Goal: Information Seeking & Learning: Learn about a topic

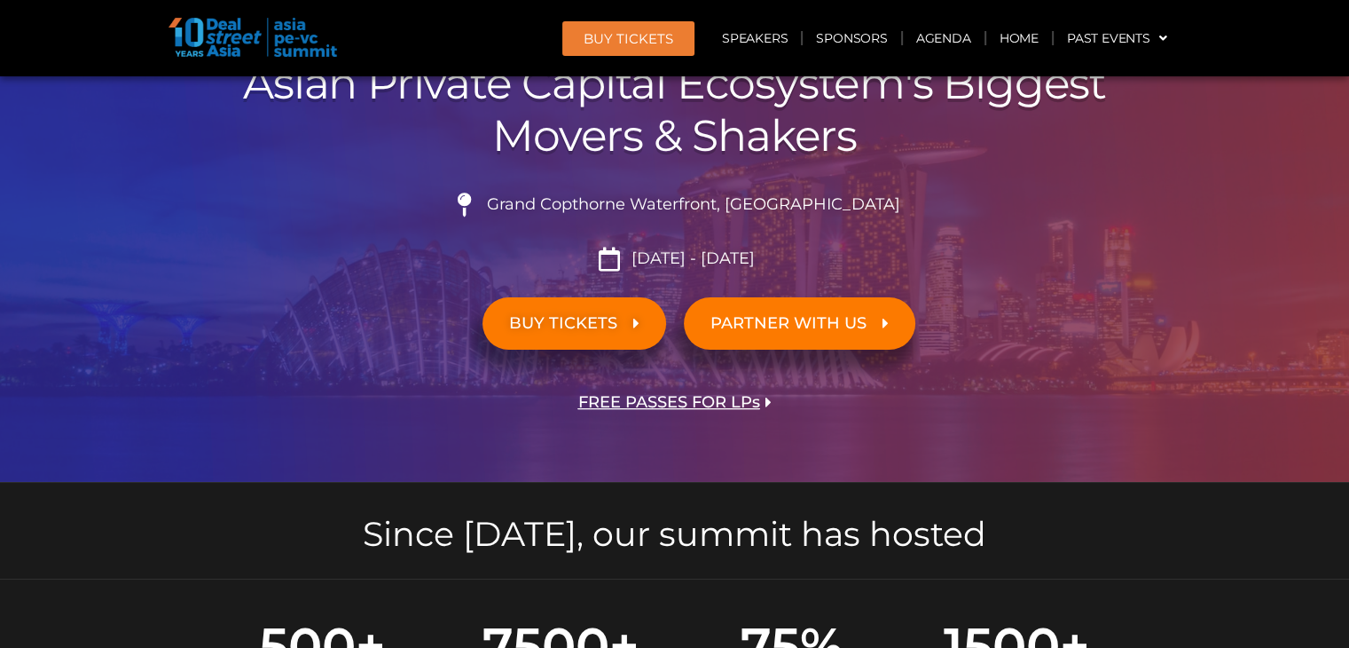
scroll to position [3867, 0]
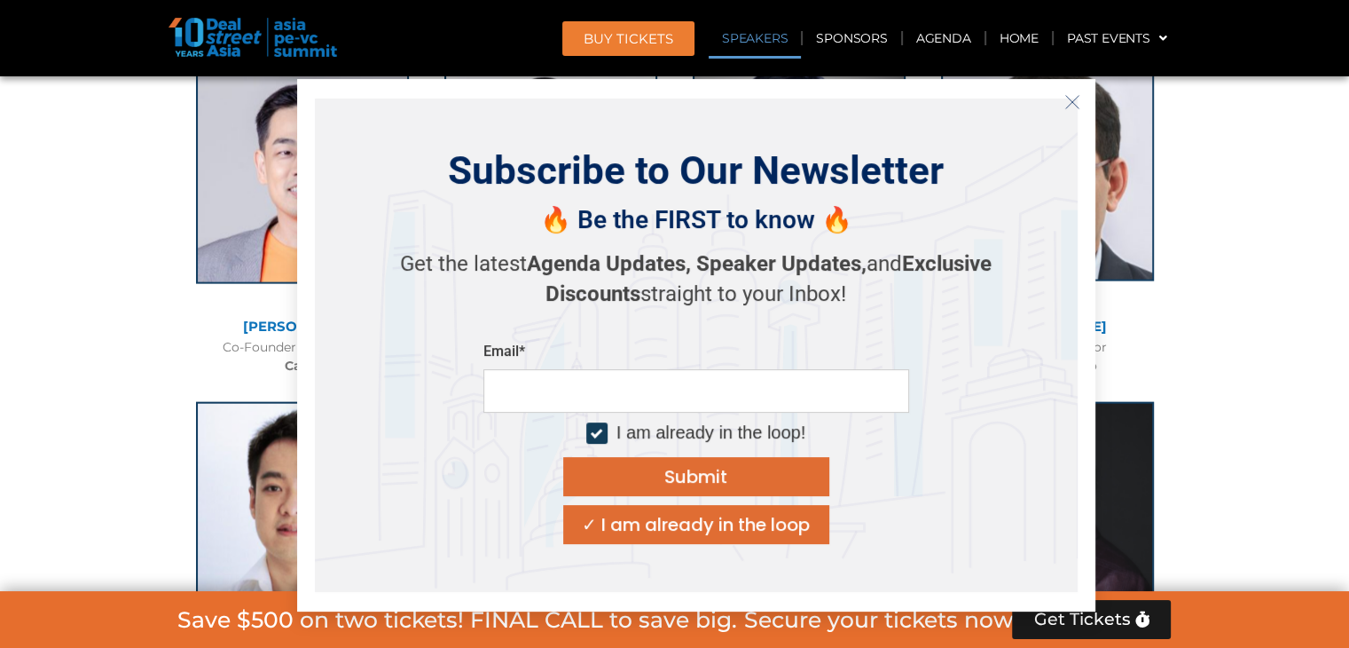
click at [1076, 106] on icon "Close" at bounding box center [1073, 102] width 16 height 16
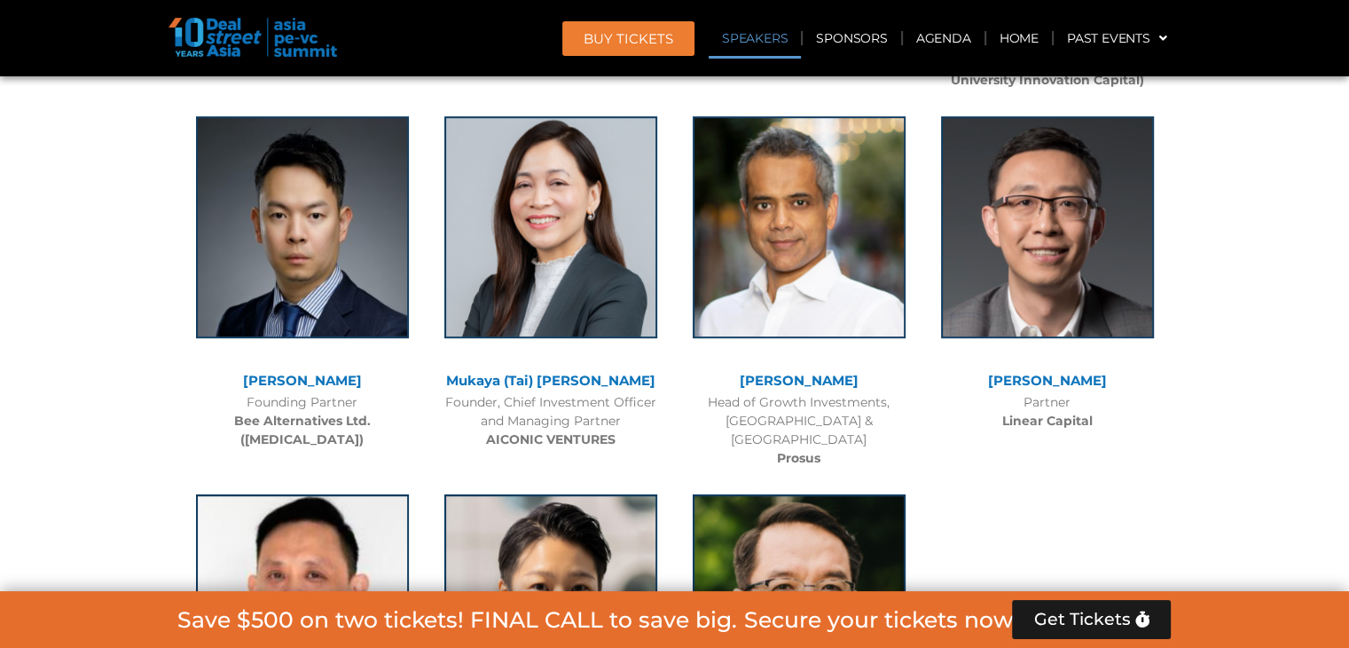
scroll to position [7444, 0]
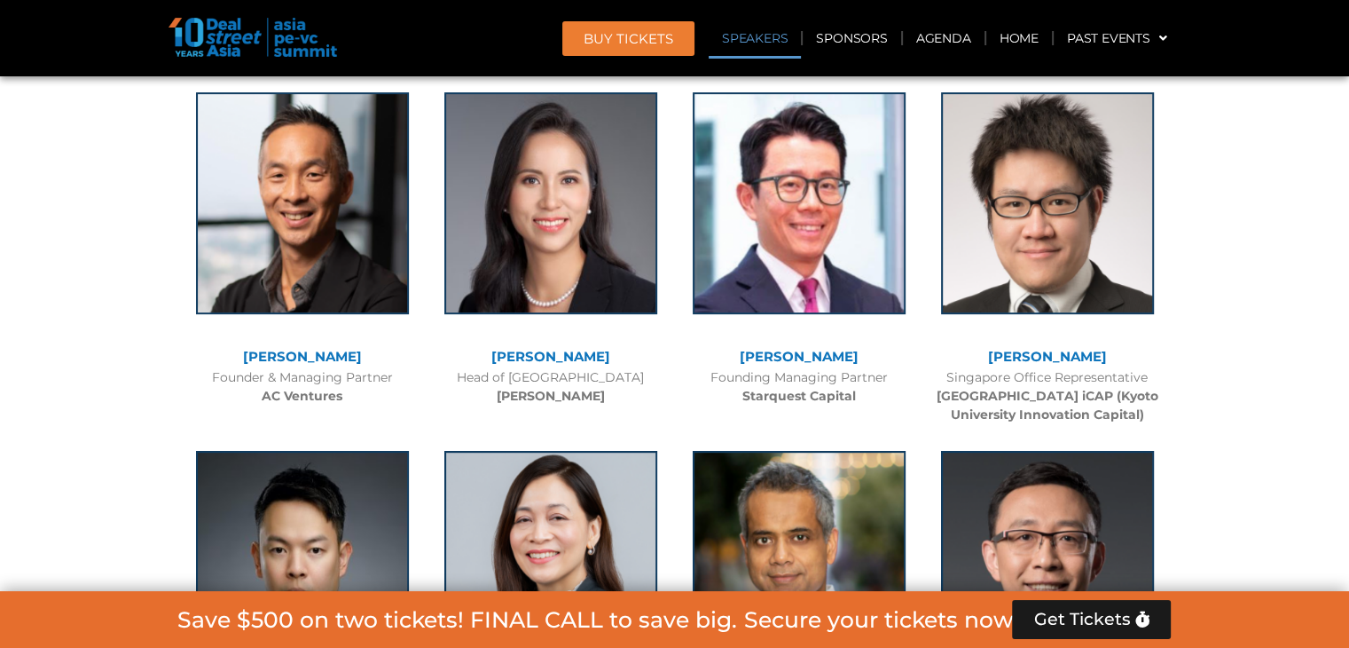
click at [1307, 263] on div at bounding box center [674, 132] width 1349 height 11262
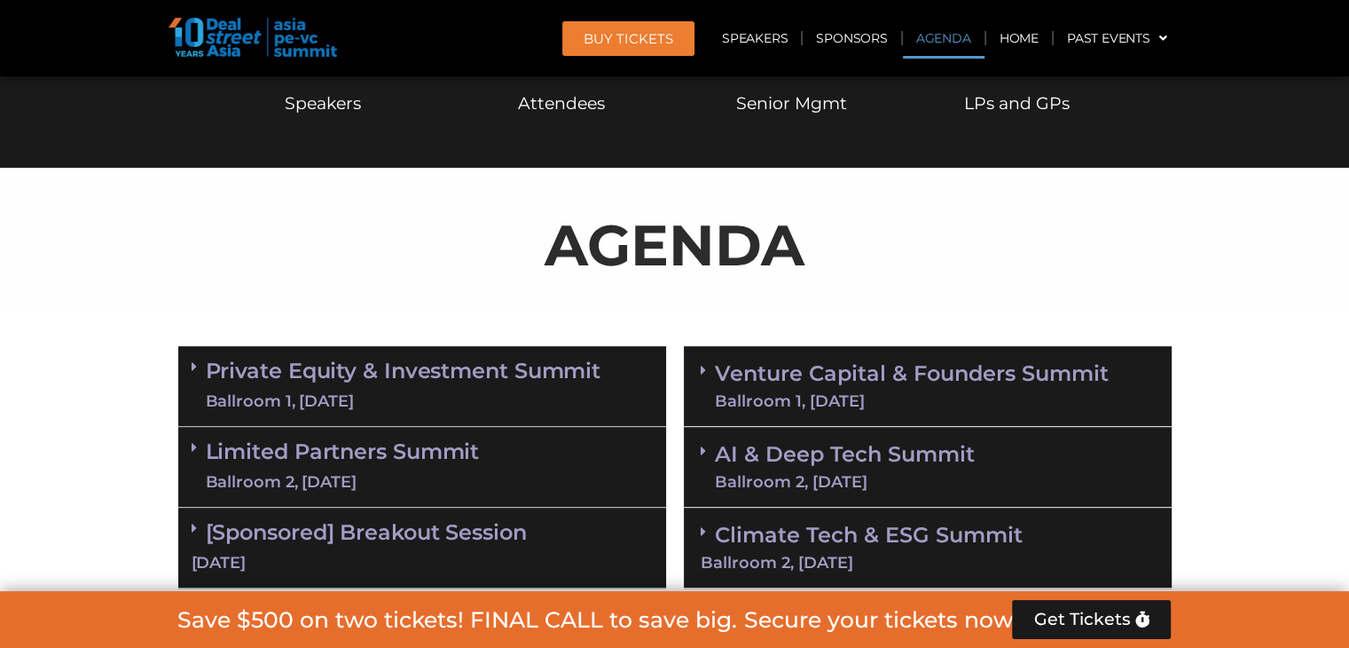
scroll to position [830, 0]
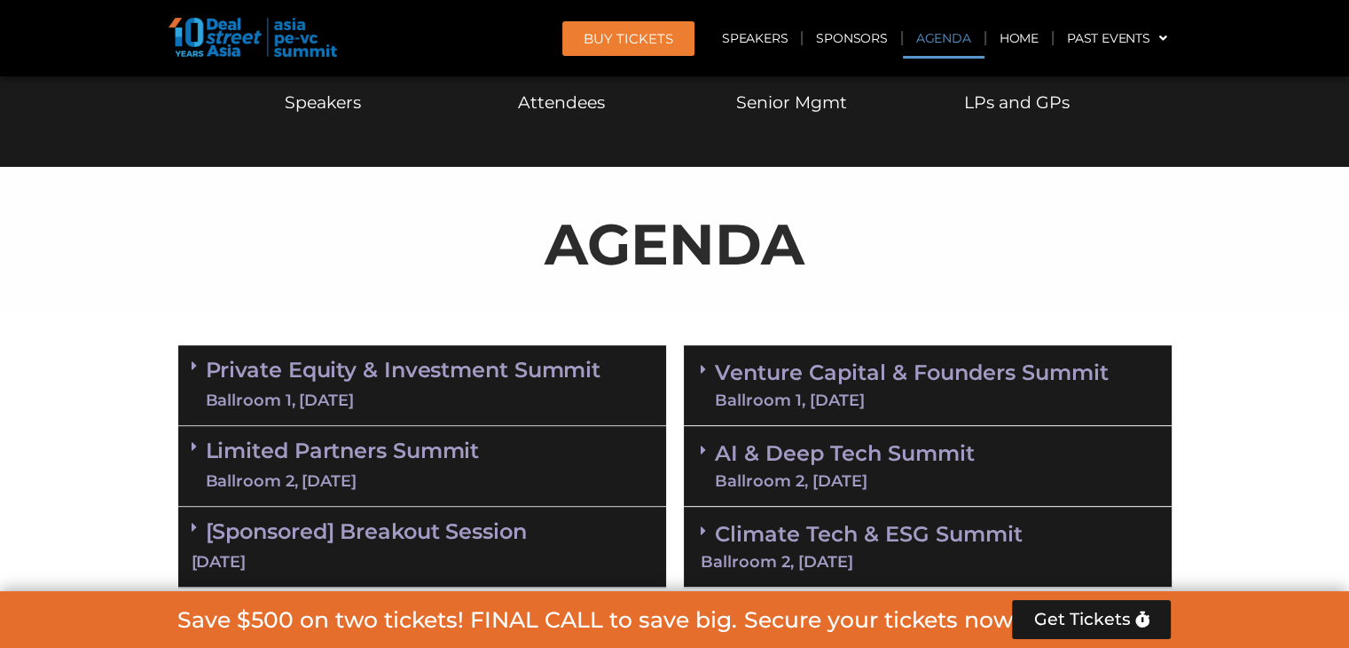
click at [705, 370] on icon at bounding box center [703, 369] width 5 height 14
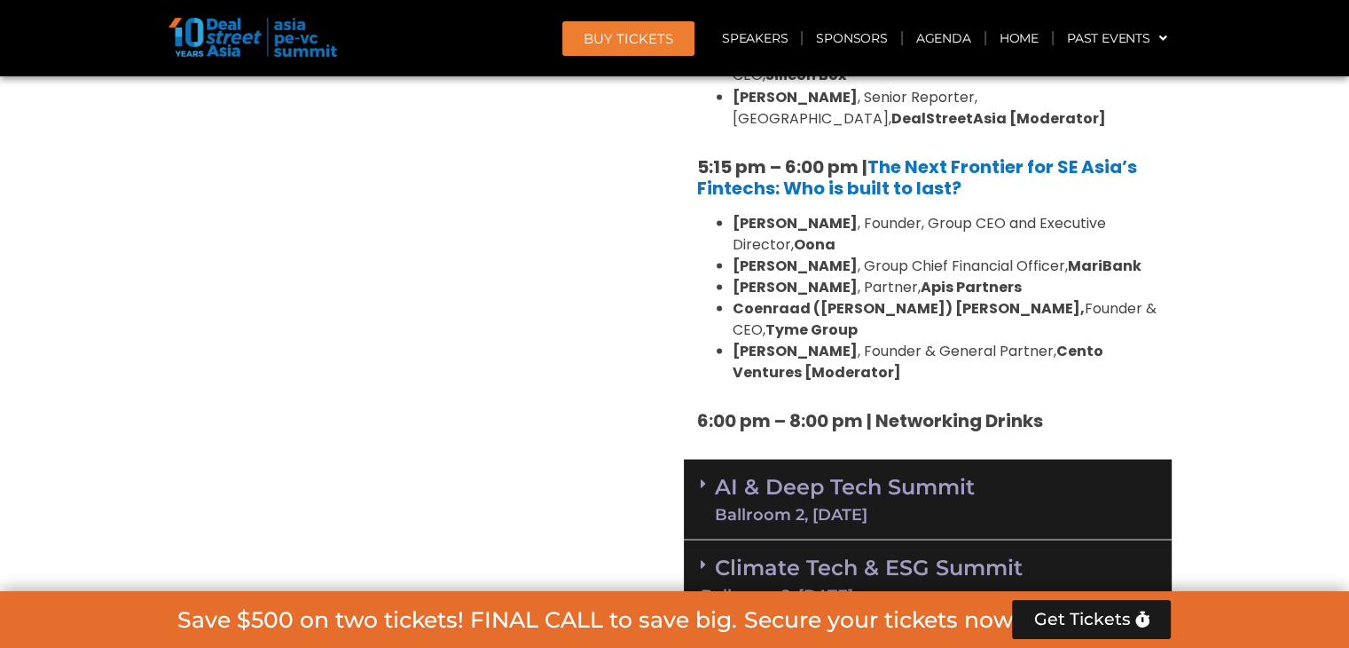
scroll to position [3281, 0]
click at [873, 554] on link "Climate Tech & ESG Summit Ballroom 2, 11 Sept" at bounding box center [928, 578] width 454 height 49
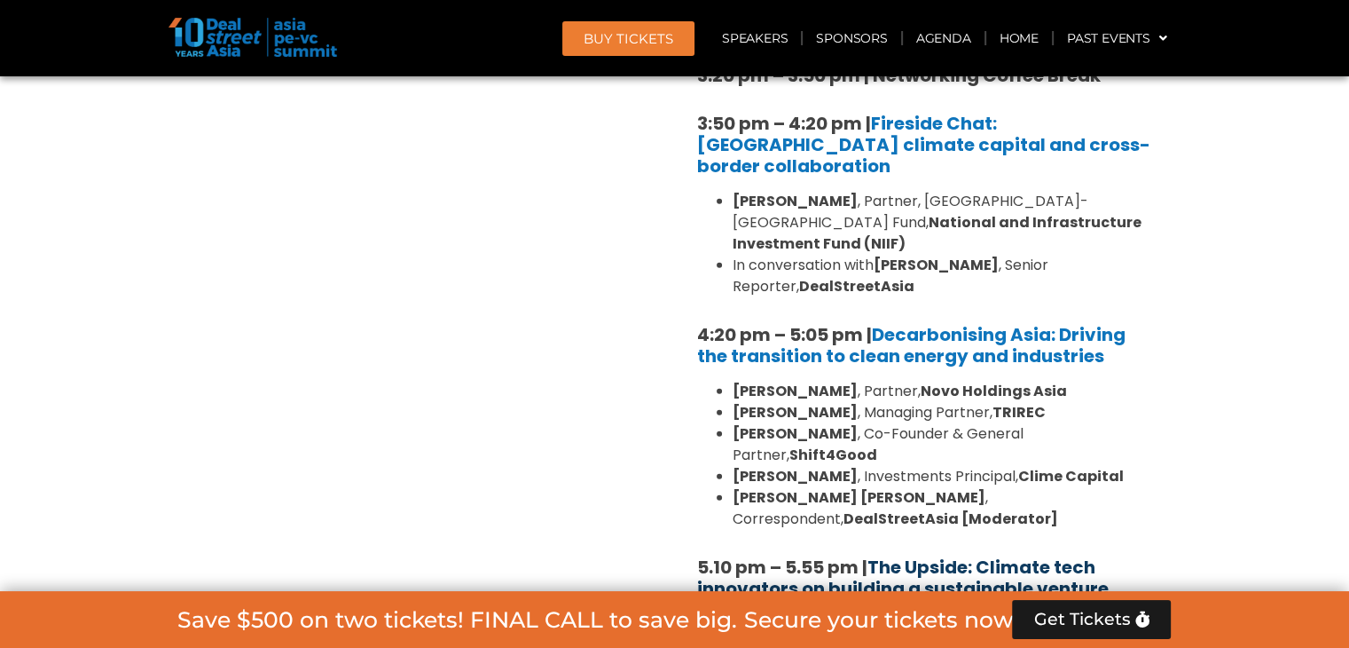
scroll to position [4603, 0]
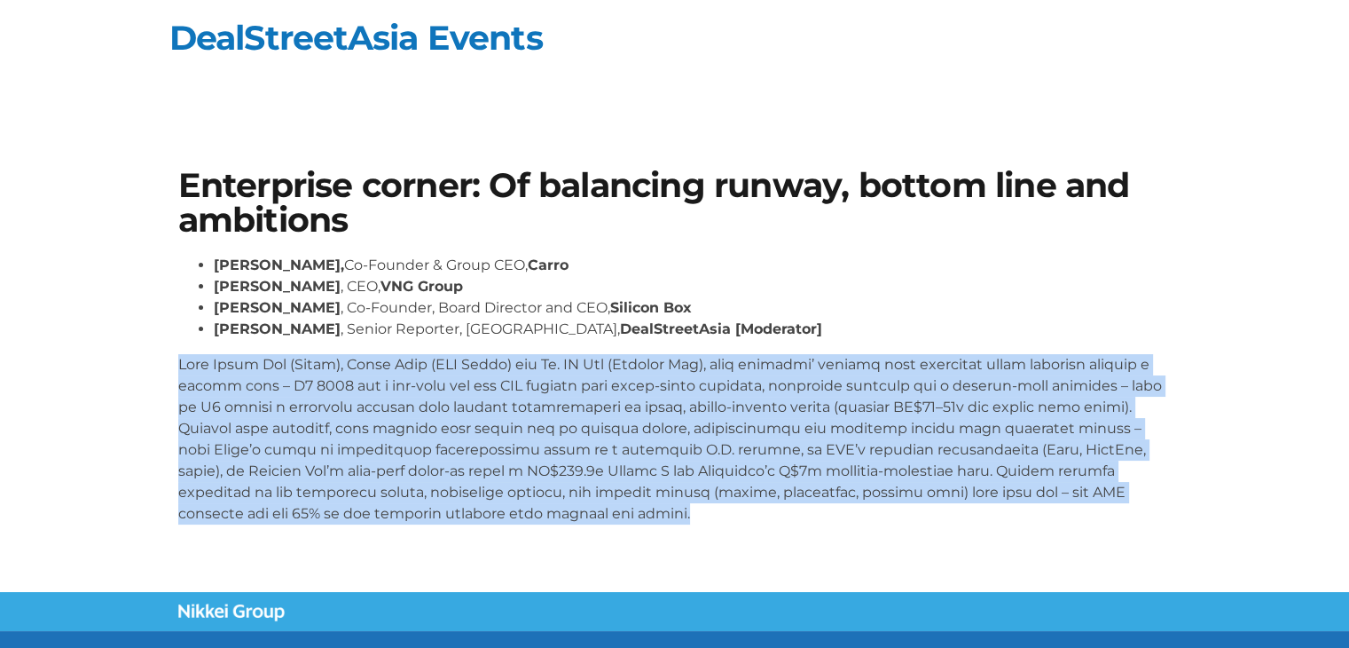
drag, startPoint x: 170, startPoint y: 366, endPoint x: 483, endPoint y: 515, distance: 346.0
click at [483, 516] on div "Enterprise corner: Of balancing runway, bottom line and ambitions [PERSON_NAME]…" at bounding box center [674, 354] width 1011 height 388
copy p "Lore Ipsum Dol (Sitam), Conse Adip (ELI Seddo) eiu Te. IN Utl (Etdolor Mag), al…"
click at [483, 515] on p at bounding box center [675, 439] width 994 height 170
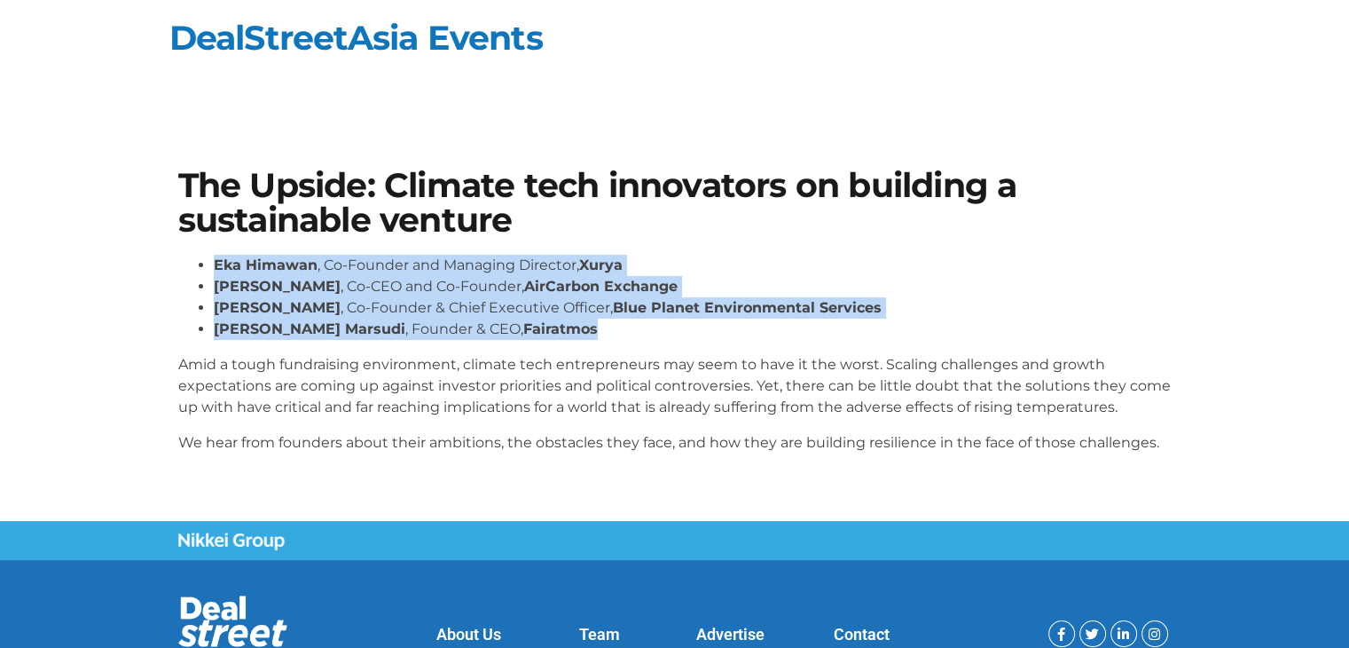
drag, startPoint x: 208, startPoint y: 266, endPoint x: 634, endPoint y: 325, distance: 430.7
click at [634, 325] on ul "Eka Himawan , Co-Founder and Managing Director, Xurya Thomas McMahon , Co-CEO a…" at bounding box center [675, 297] width 994 height 85
copy ul "Eka Himawan , Co-Founder and Managing Director, Xurya Thomas McMahon , Co-CEO a…"
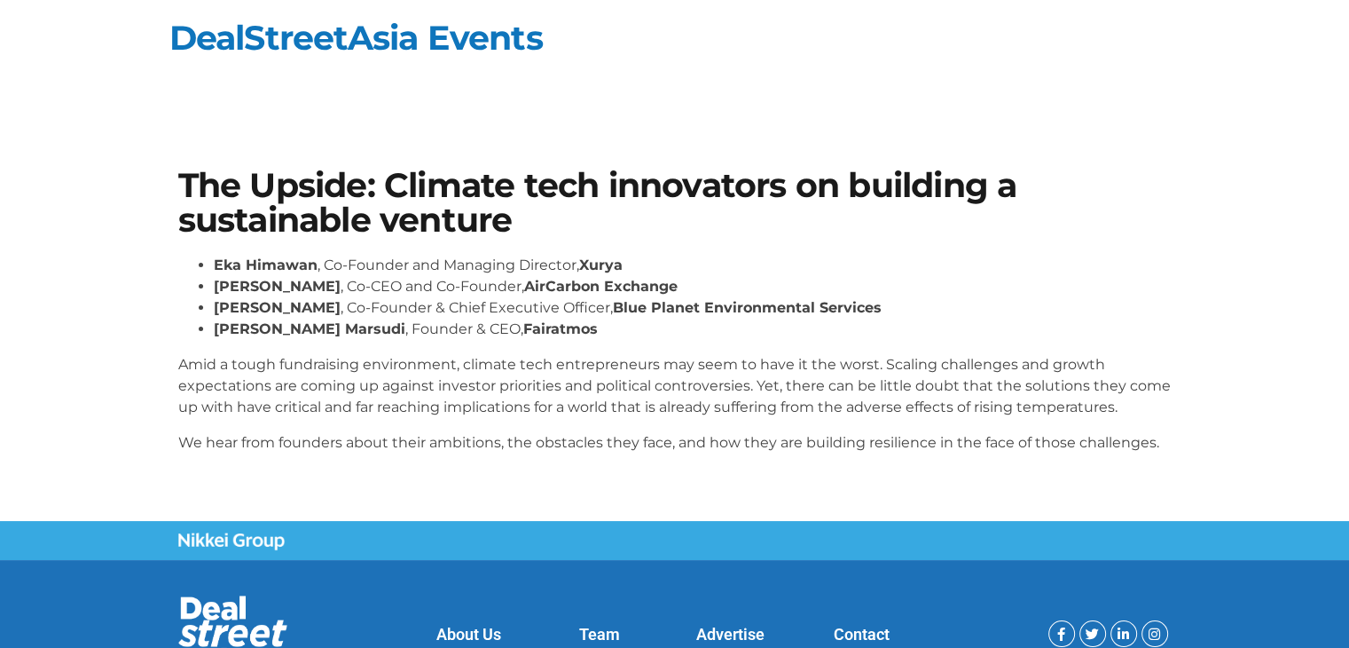
click at [176, 362] on div "The Upside: Climate tech innovators on building a sustainable venture Eka Himaw…" at bounding box center [674, 318] width 1011 height 317
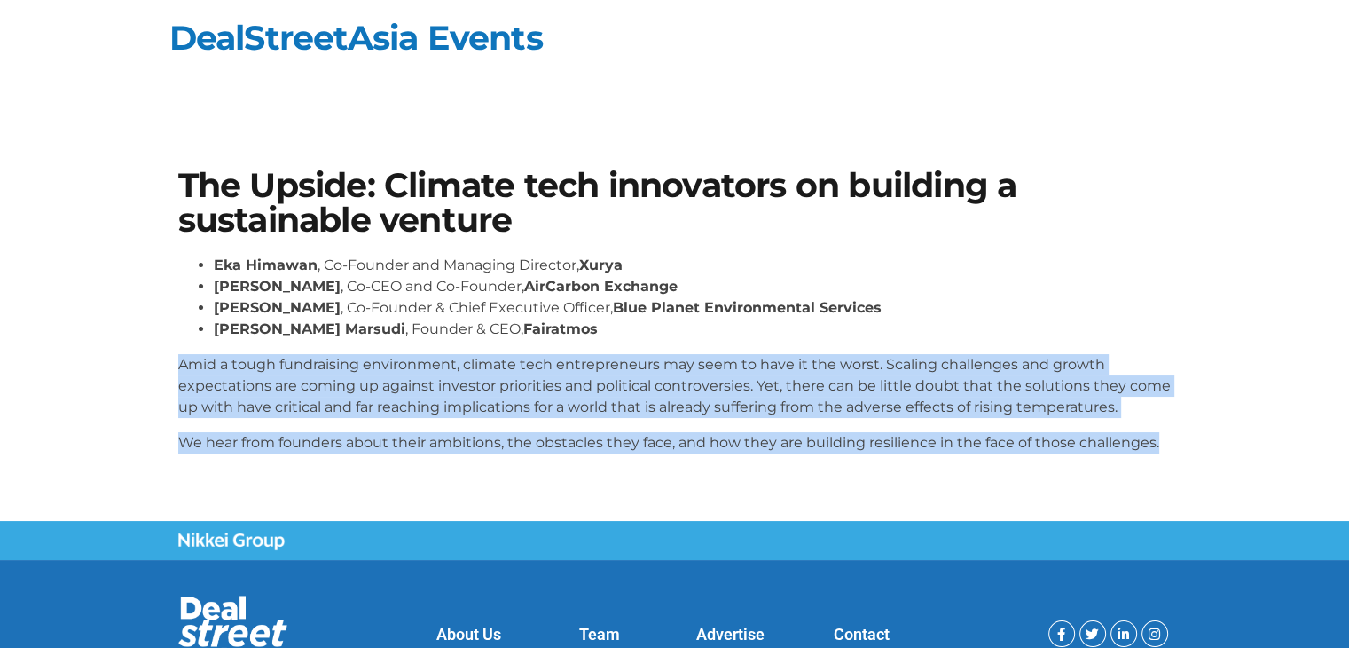
drag, startPoint x: 177, startPoint y: 359, endPoint x: 1303, endPoint y: 450, distance: 1129.4
click at [1303, 450] on section "The Upside: Climate tech innovators on building a sustainable venture Eka Himaw…" at bounding box center [674, 317] width 1349 height 405
copy div "Amid a tough fundraising environment, climate tech entrepreneurs may seem to ha…"
